Goal: Transaction & Acquisition: Purchase product/service

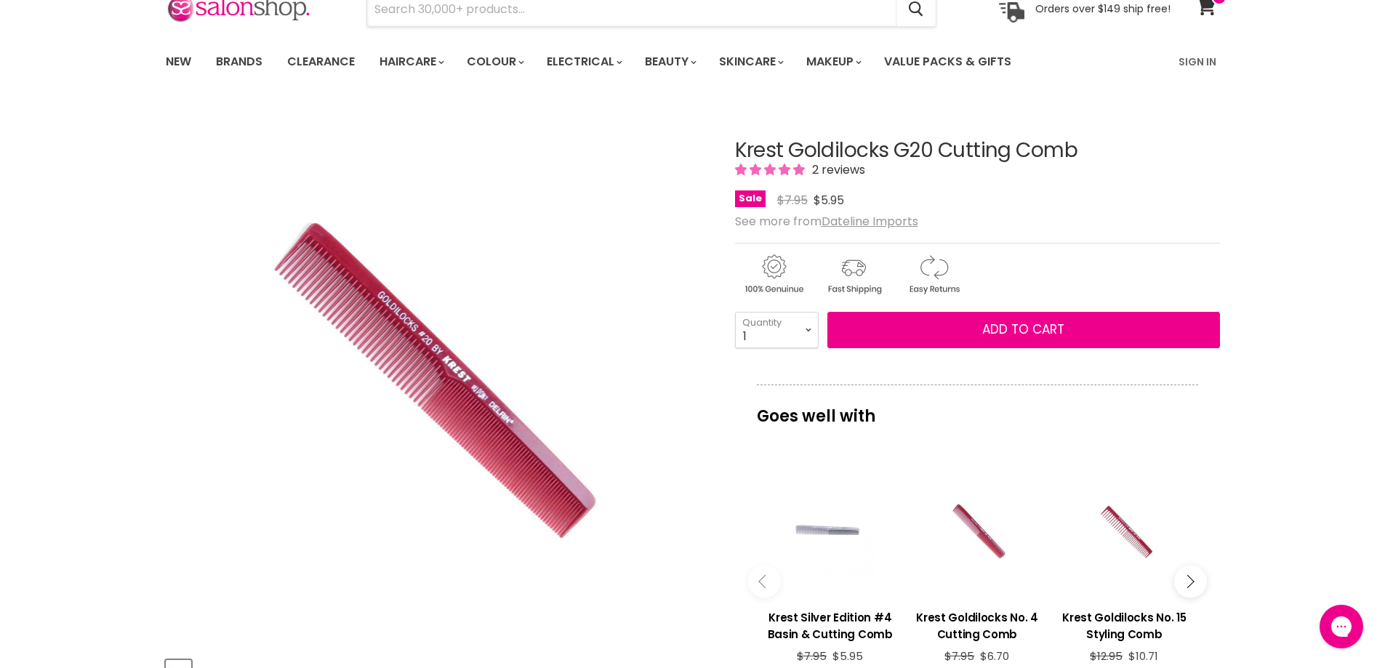
click at [503, 15] on input "Search" at bounding box center [632, 9] width 530 height 33
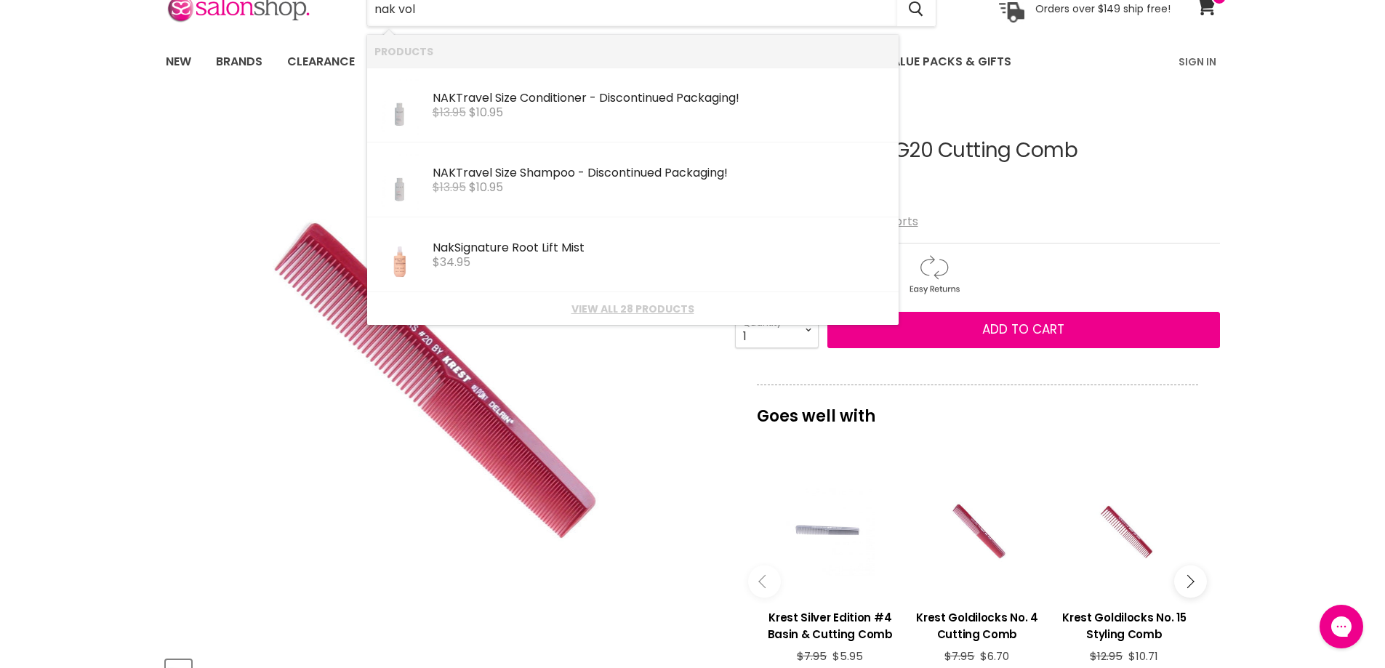
type input "nak volu"
click at [602, 309] on link "View all 20 products" at bounding box center [632, 309] width 517 height 12
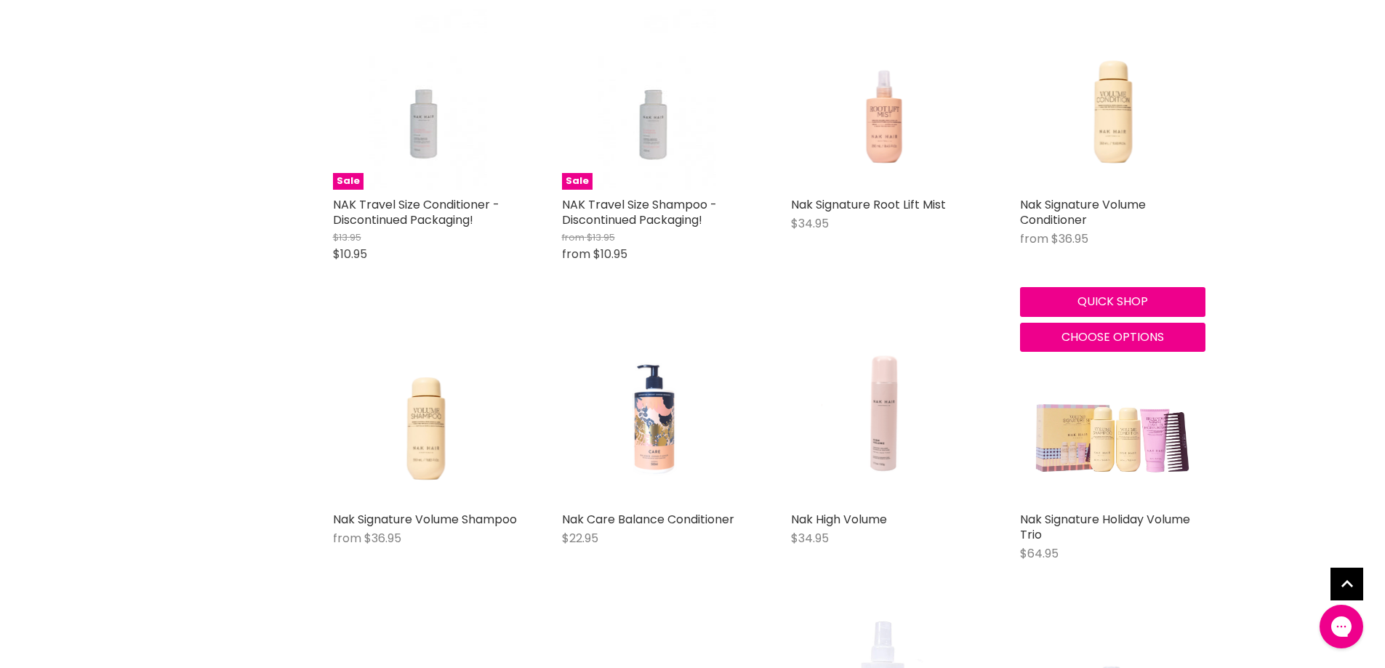
scroll to position [364, 0]
